Goal: Information Seeking & Learning: Learn about a topic

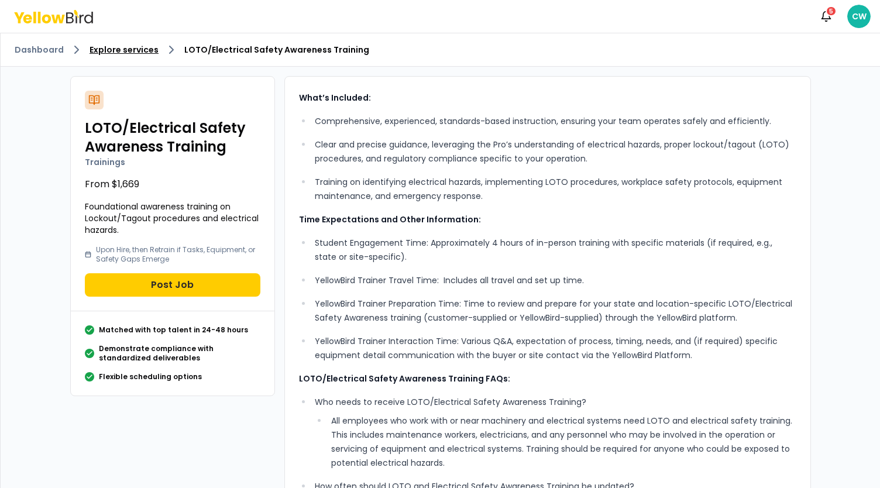
click at [150, 48] on link "Explore services" at bounding box center [124, 50] width 69 height 12
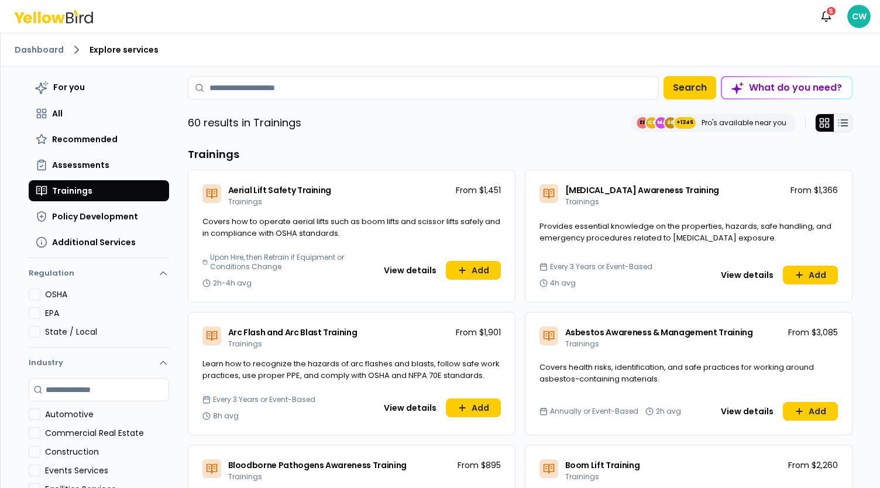
click at [840, 118] on icon at bounding box center [843, 123] width 12 height 12
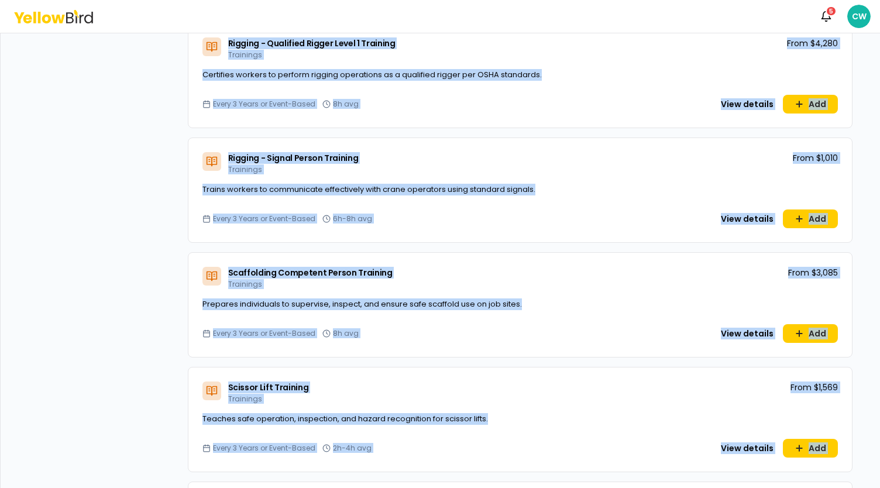
scroll to position [5550, 0]
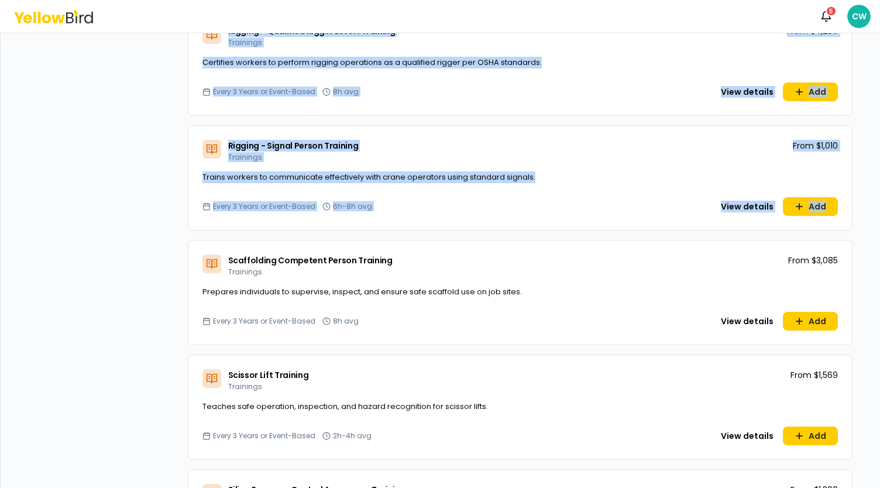
drag, startPoint x: 193, startPoint y: 242, endPoint x: 856, endPoint y: 217, distance: 662.9
click at [856, 217] on div "Dashboard Explore services For you All Recommended Assessments Trainings Policy…" at bounding box center [440, 260] width 880 height 455
copy div "Rigging - Basic Training Trainings From $1,749 Provides foundational knowledge …"
click at [659, 143] on div "Rigging - Signal Person Training Trainings From $1,010" at bounding box center [520, 149] width 664 height 46
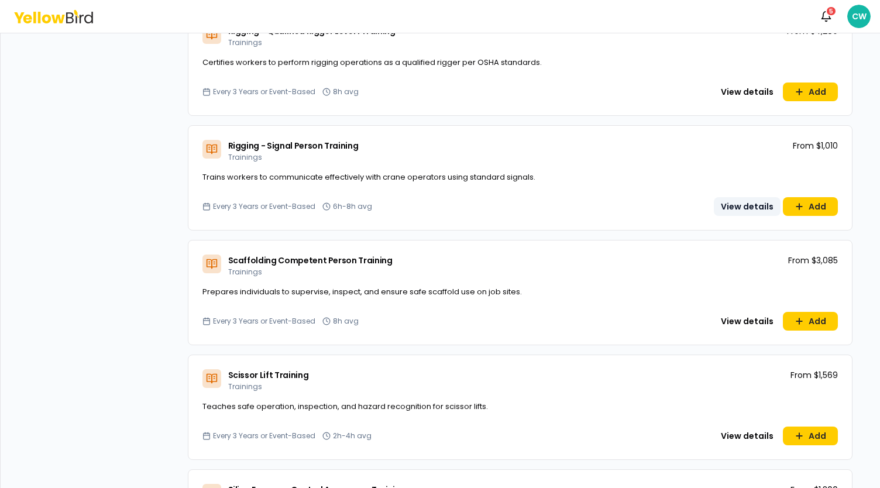
click at [743, 209] on button "View details" at bounding box center [747, 206] width 67 height 19
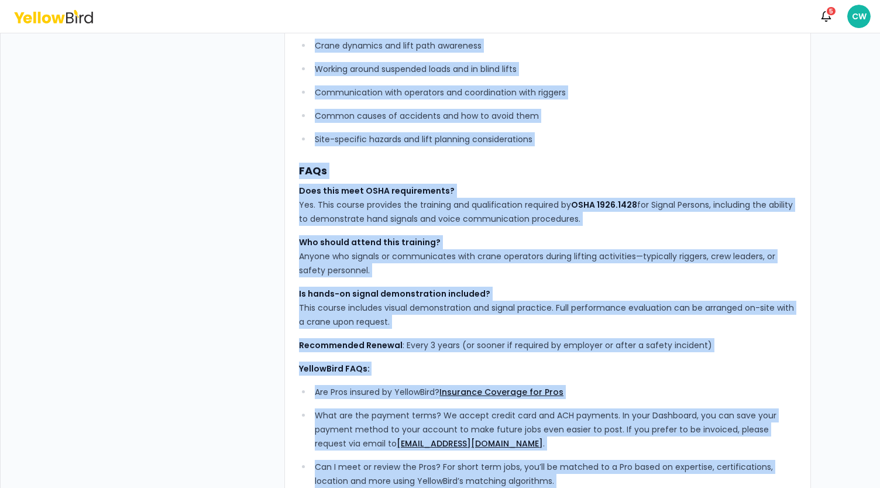
scroll to position [445, 0]
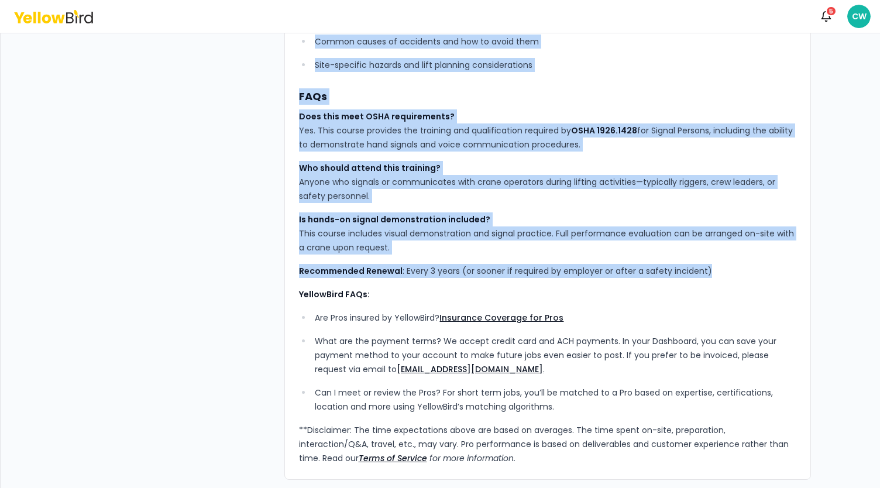
drag, startPoint x: 293, startPoint y: 92, endPoint x: 753, endPoint y: 277, distance: 495.0
click at [753, 277] on div "YellowBird’s Rigging – Signal Person Training prepares up to 20 participants to…" at bounding box center [547, 55] width 527 height 849
copy div "YellowBird’s Rigging – Signal Person Training prepares up to 20 participants to…"
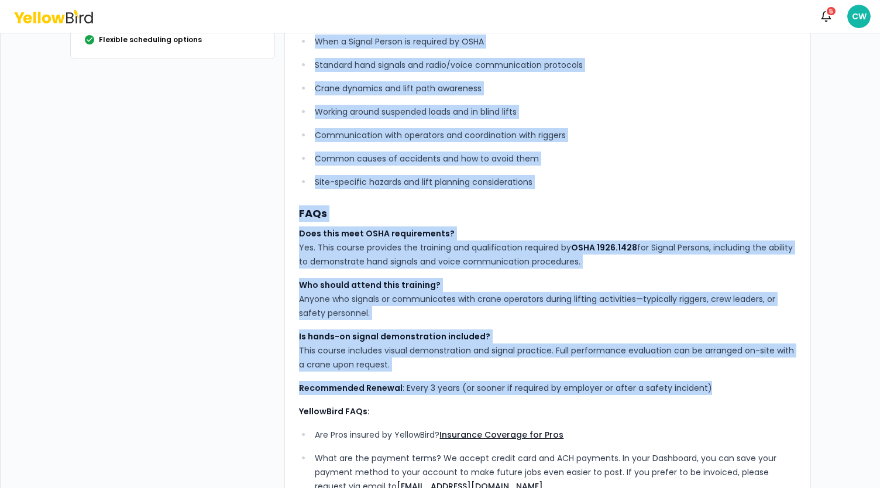
scroll to position [152, 0]
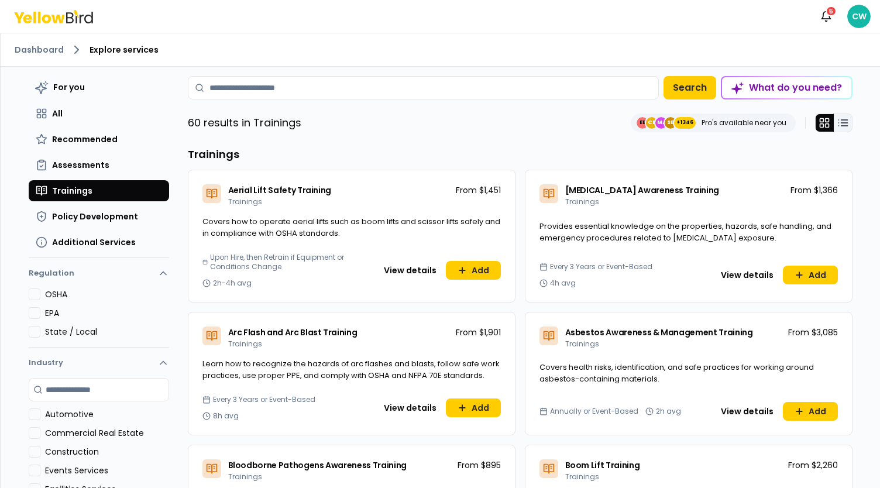
click at [845, 120] on button at bounding box center [843, 123] width 19 height 19
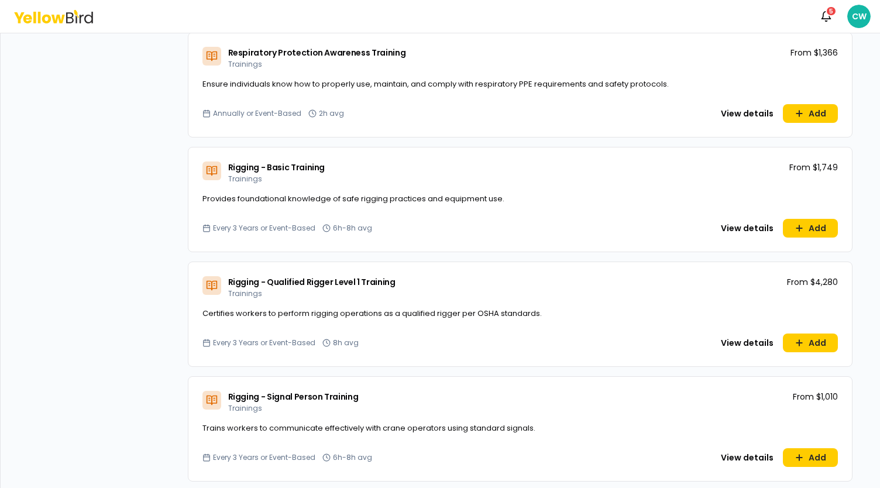
scroll to position [5325, 0]
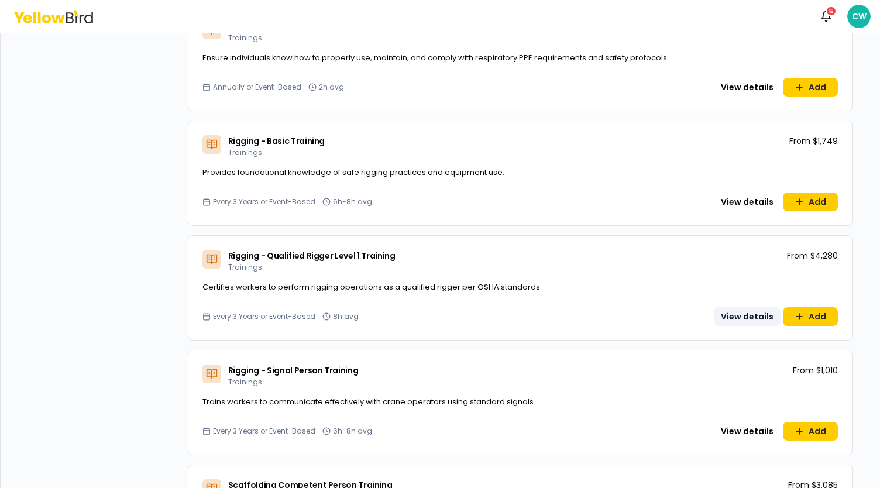
click at [748, 319] on button "View details" at bounding box center [747, 316] width 67 height 19
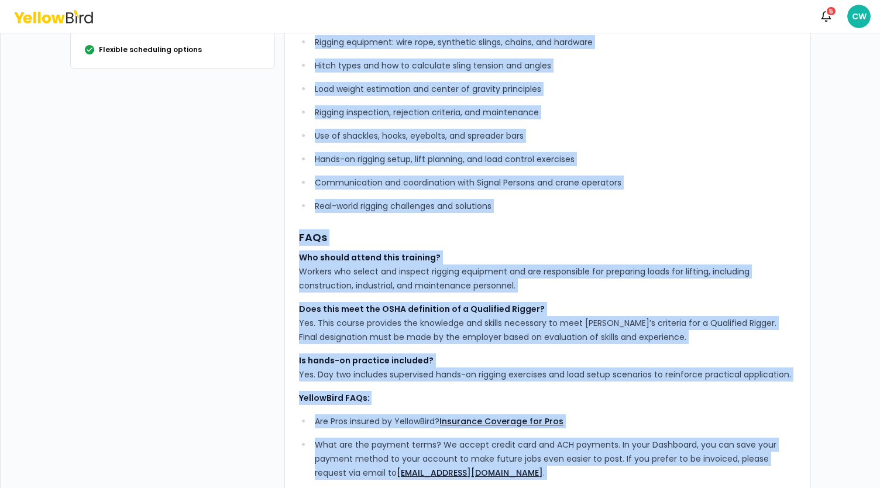
scroll to position [431, 0]
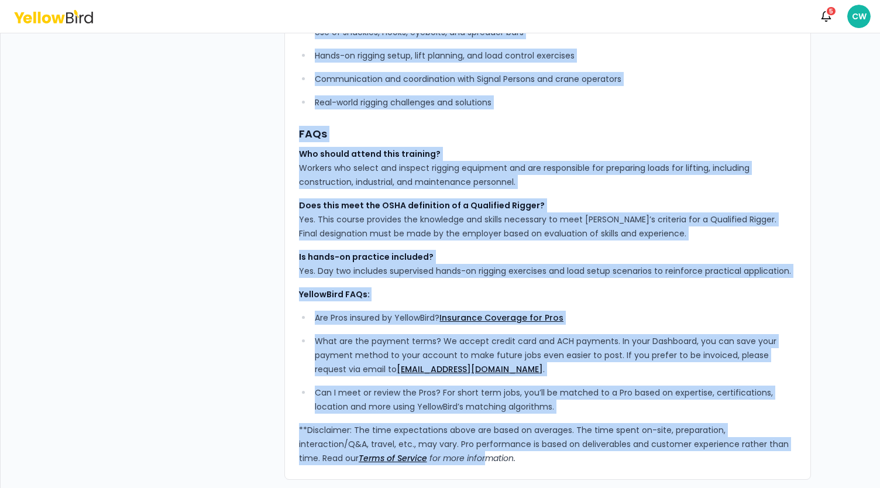
drag, startPoint x: 295, startPoint y: 95, endPoint x: 790, endPoint y: 274, distance: 526.5
click at [790, 274] on div "YellowBird’s Qualified Rigger Level 1 Training prepares up to 15 participants t…" at bounding box center [547, 62] width 497 height 805
copy div "YellowBird’s Qualified Rigger Level 1 Training prepares up to 15 participants t…"
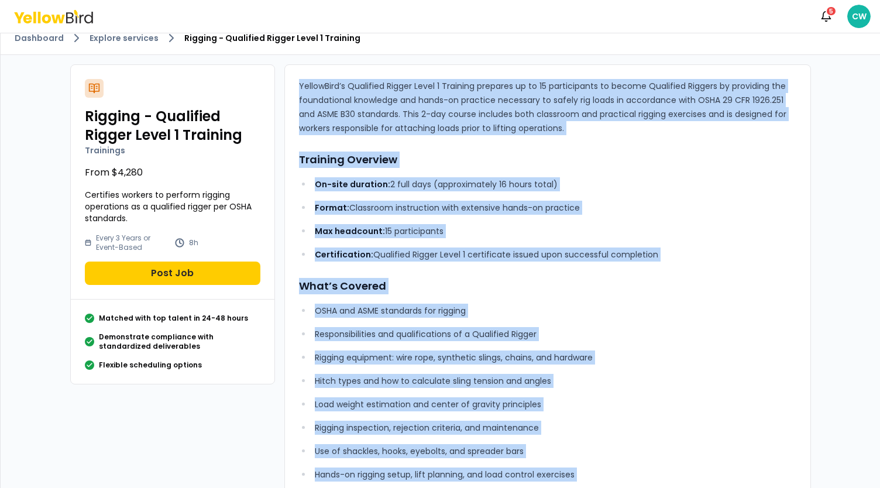
scroll to position [0, 0]
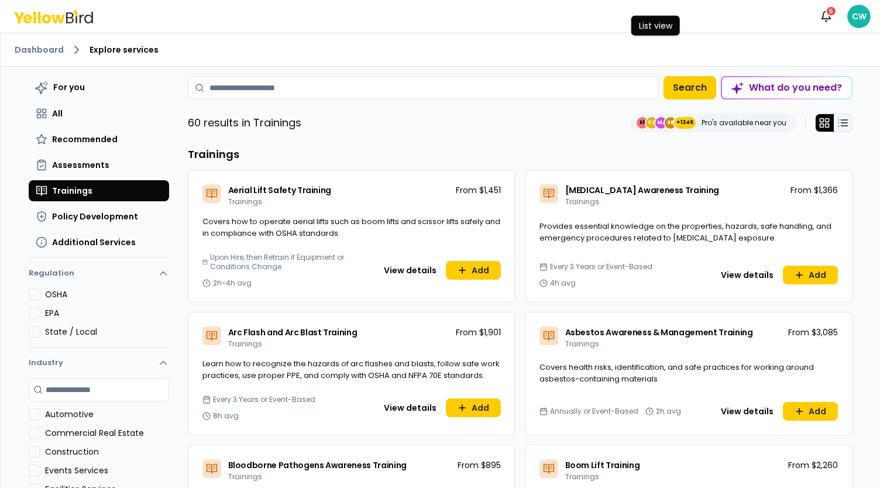
click at [836, 129] on button at bounding box center [843, 123] width 19 height 19
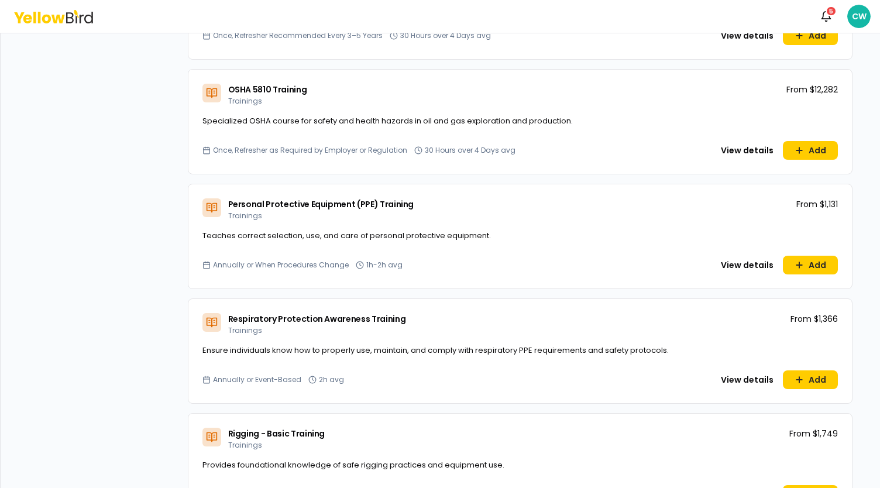
scroll to position [5208, 0]
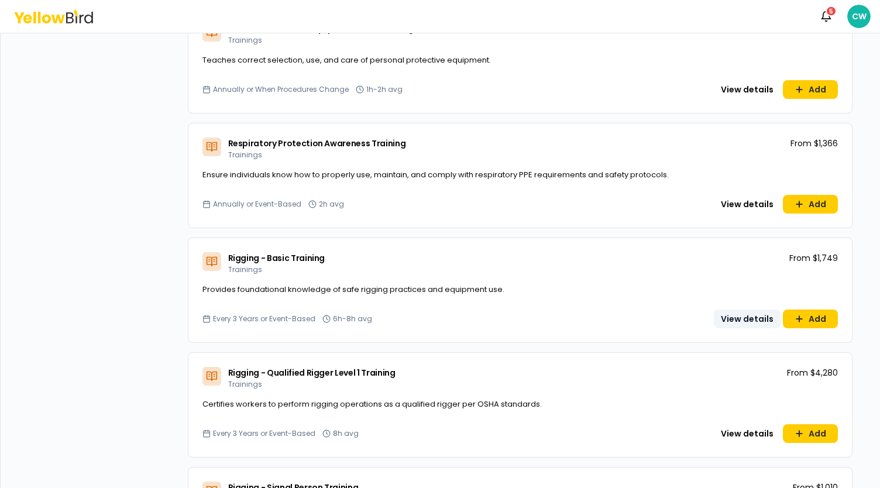
click at [745, 314] on button "View details" at bounding box center [747, 319] width 67 height 19
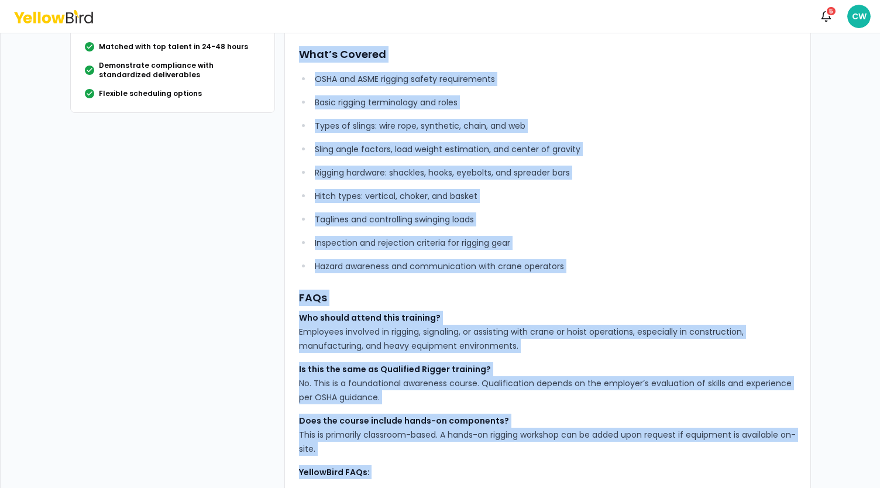
scroll to position [421, 0]
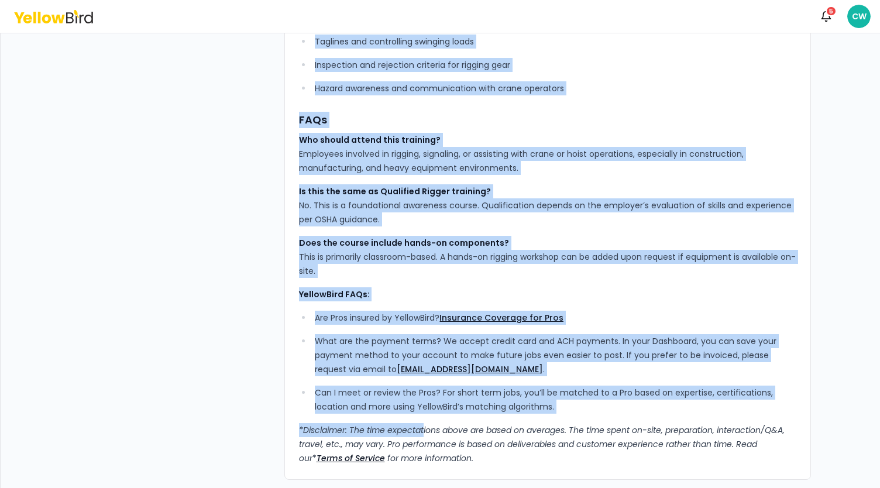
drag, startPoint x: 293, startPoint y: 96, endPoint x: 511, endPoint y: 272, distance: 280.5
click at [511, 272] on div "YellowBird’s Rigging – Basic Training provides up to 20 participants with the f…" at bounding box center [547, 67] width 527 height 825
copy div "YellowBird’s Rigging – Basic Training provides up to 20 participants with the f…"
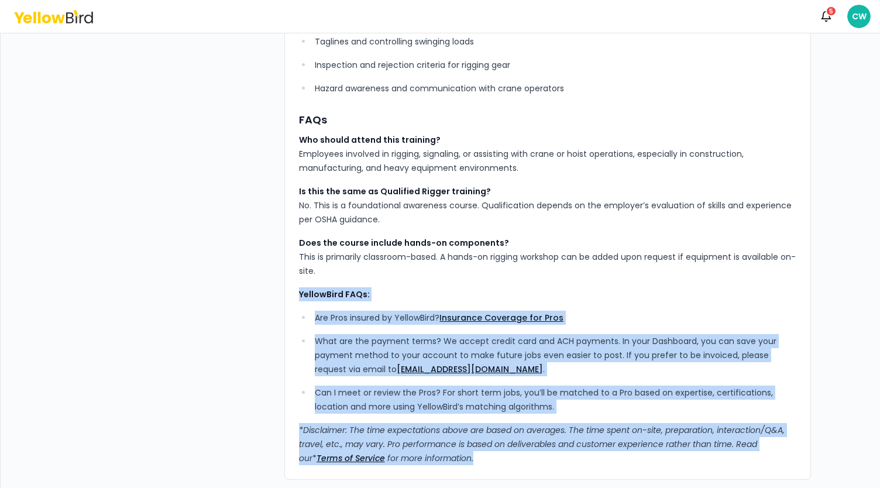
drag, startPoint x: 293, startPoint y: 294, endPoint x: 428, endPoint y: 370, distance: 155.9
click at [497, 468] on div "YellowBird’s Rigging – Basic Training provides up to 20 participants with the f…" at bounding box center [547, 67] width 527 height 825
copy div "YellowBird FAQs: Are Pros insured by YellowBird? Insurance Coverage for Pros Wh…"
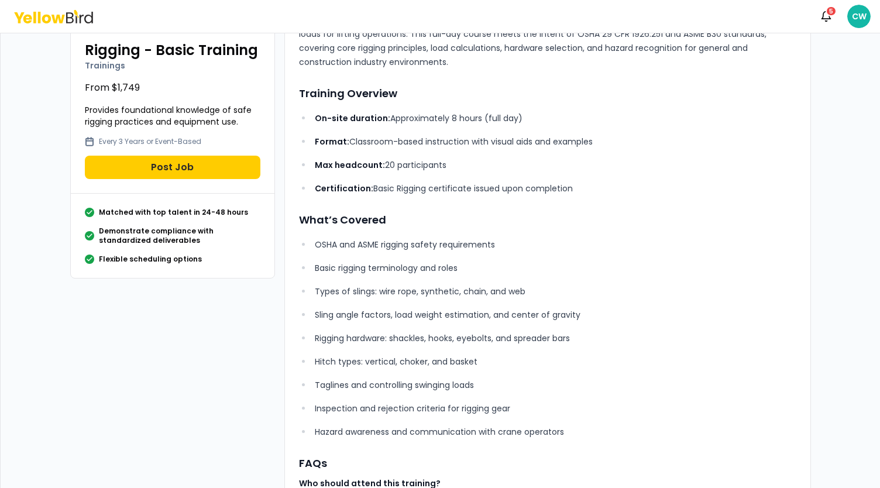
scroll to position [0, 0]
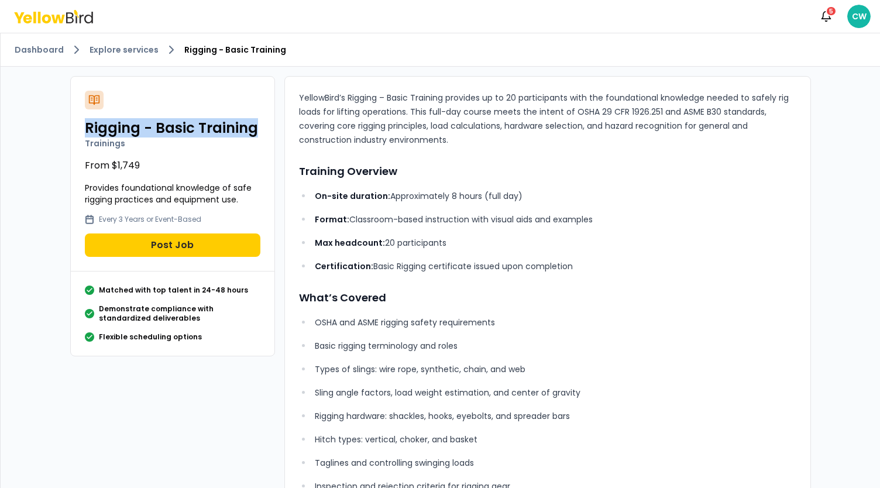
drag, startPoint x: 253, startPoint y: 132, endPoint x: 91, endPoint y: 132, distance: 162.1
click at [85, 134] on h2 "Rigging - Basic Training" at bounding box center [173, 128] width 176 height 19
copy h2 "Rigging - Basic Training"
